Goal: Use online tool/utility: Utilize a website feature to perform a specific function

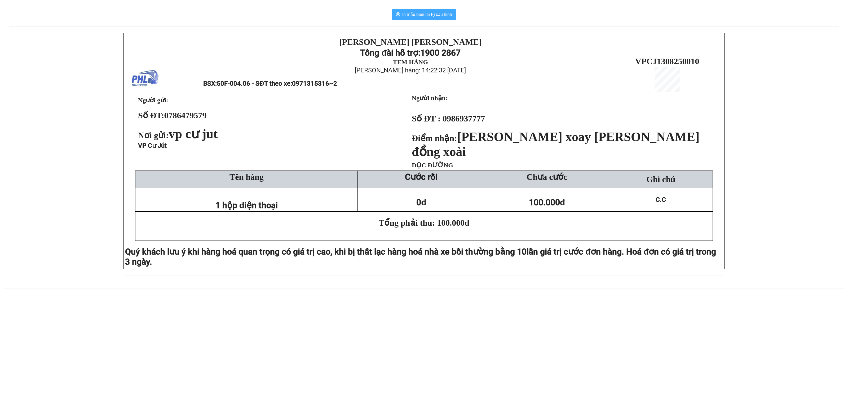
click at [417, 13] on span "In mẫu biên lai tự cấu hình" at bounding box center [427, 14] width 50 height 7
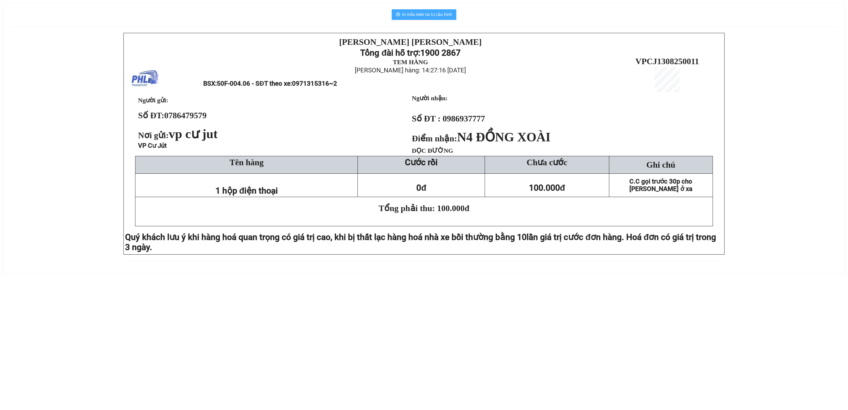
click at [424, 14] on span "In mẫu biên lai tự cấu hình" at bounding box center [427, 14] width 50 height 7
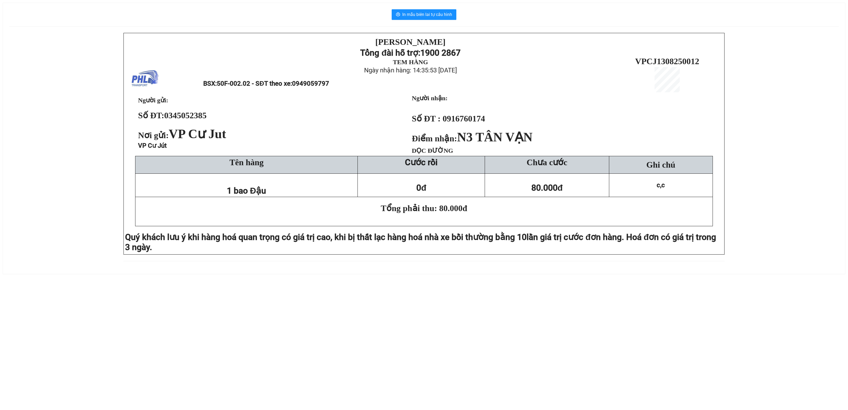
click at [432, 21] on div "In mẫu biên lai tự cấu hình [PERSON_NAME] Tổng đài hỗ trợ: 1900 2867 TEM HÀNG N…" at bounding box center [424, 138] width 842 height 271
click at [436, 14] on span "In mẫu biên lai tự cấu hình" at bounding box center [427, 14] width 50 height 7
